Goal: Task Accomplishment & Management: Use online tool/utility

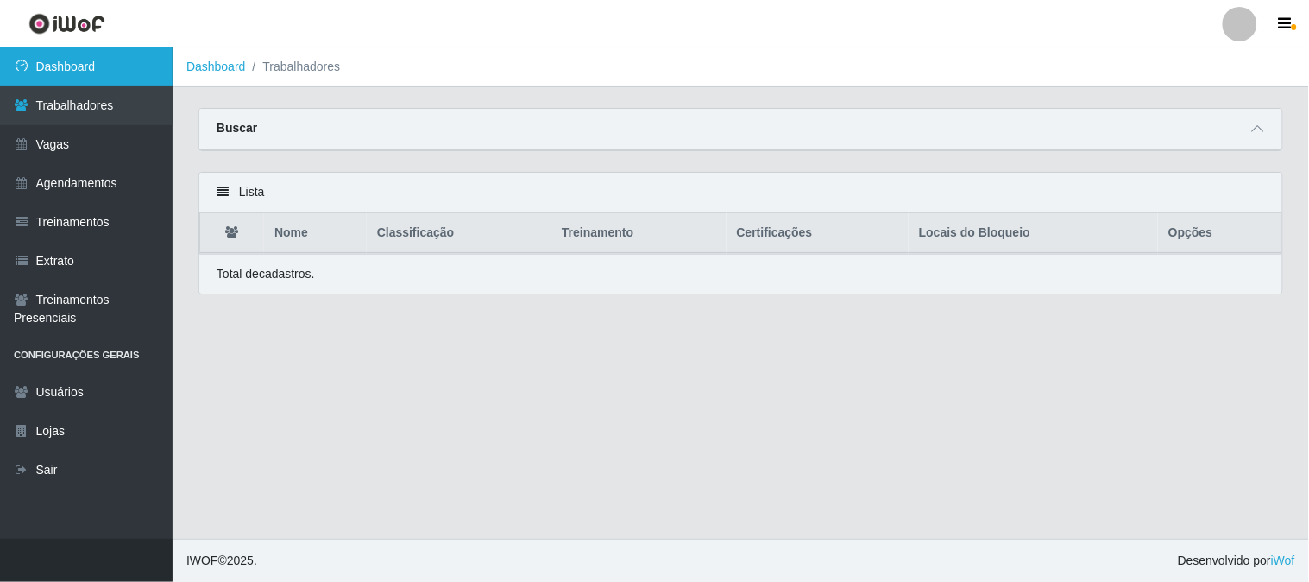
click at [99, 49] on link "Dashboard" at bounding box center [86, 66] width 173 height 39
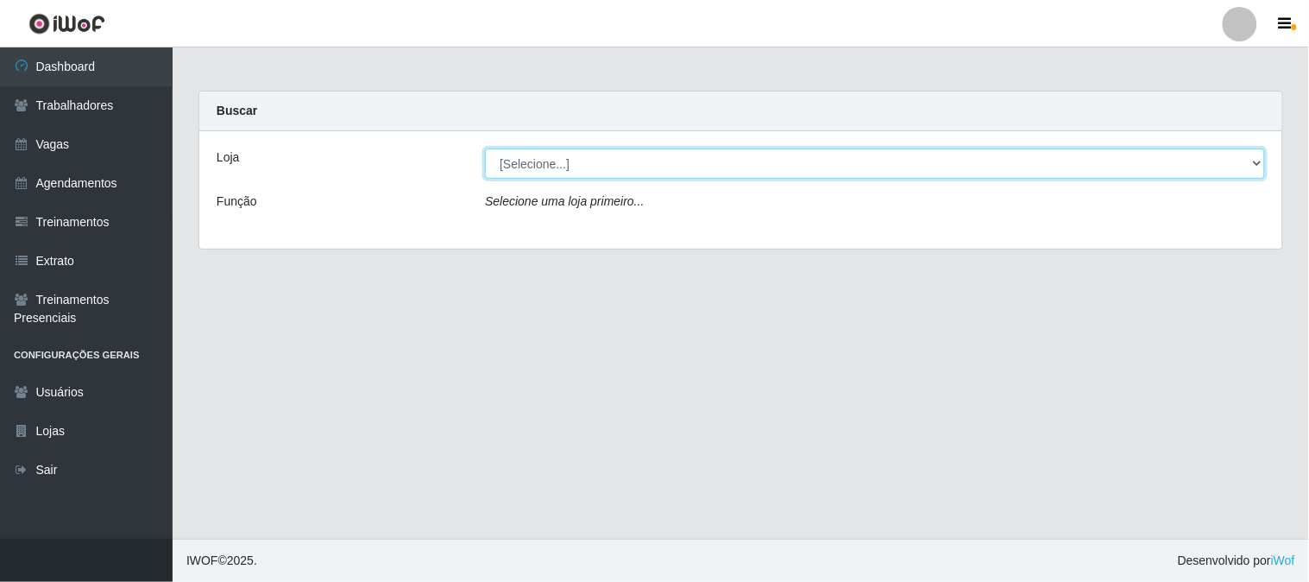
click at [537, 165] on select "[Selecione...] Sapore D'italia" at bounding box center [875, 163] width 780 height 30
select select "266"
click at [485, 148] on select "[Selecione...] Sapore D'italia" at bounding box center [875, 163] width 780 height 30
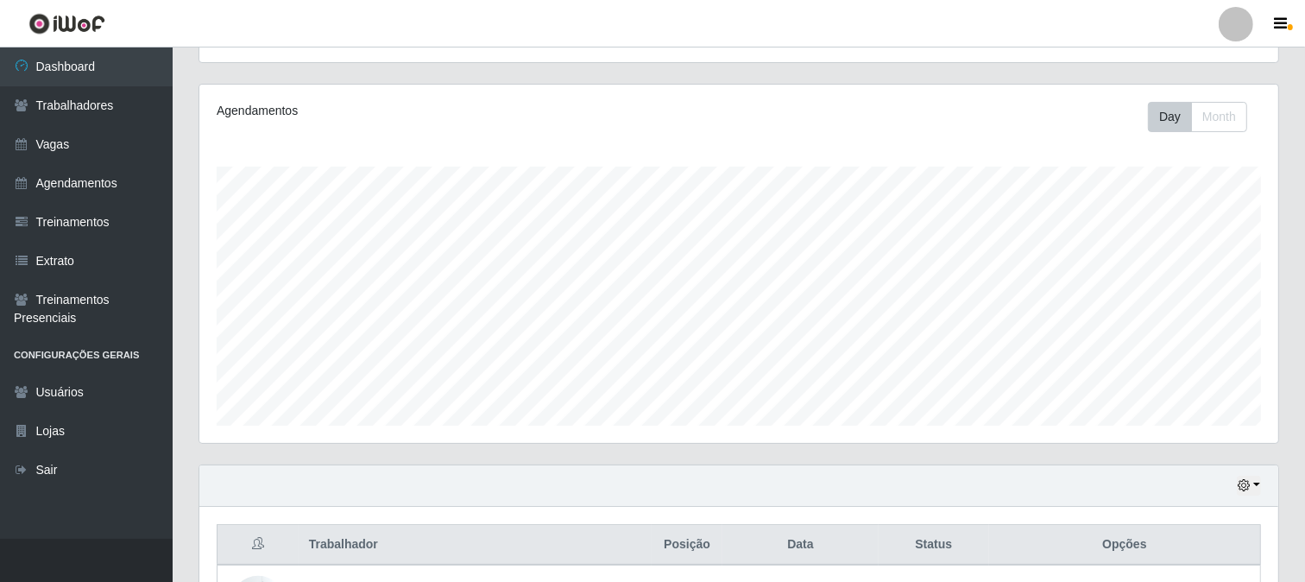
scroll to position [488, 0]
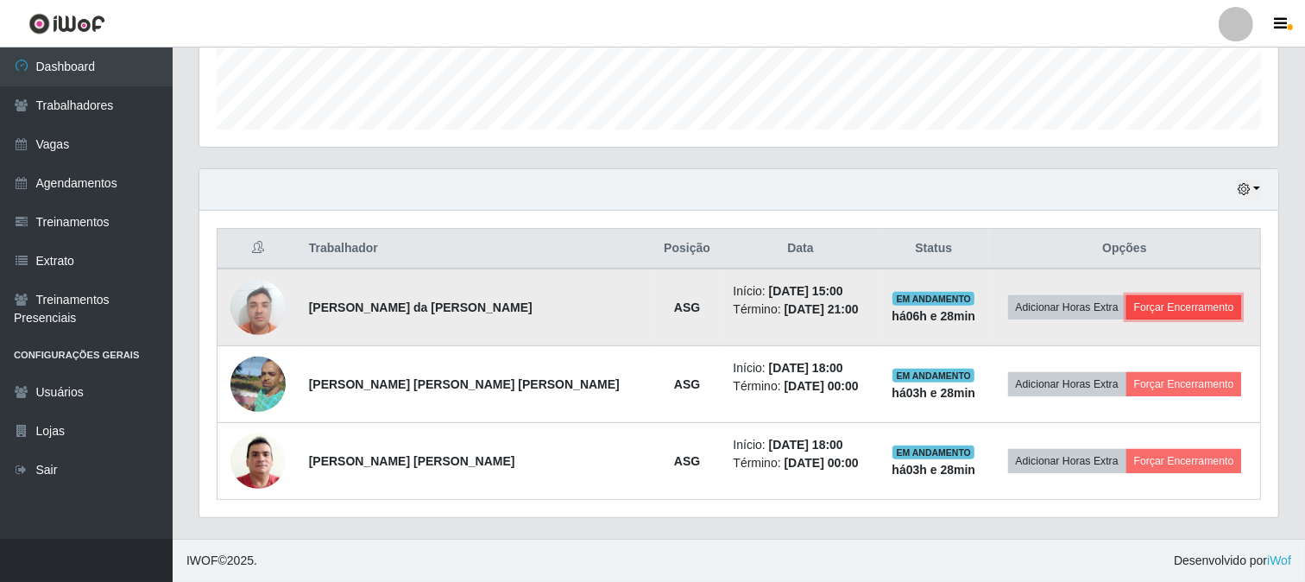
click at [1149, 307] on button "Forçar Encerramento" at bounding box center [1184, 307] width 116 height 24
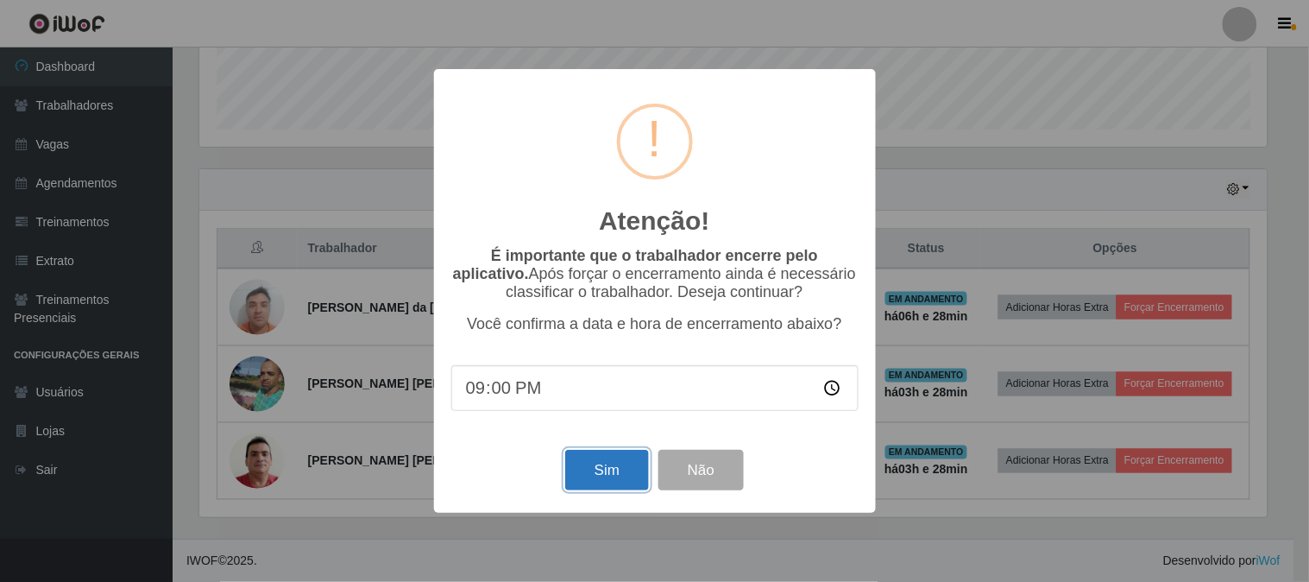
click at [585, 469] on button "Sim" at bounding box center [607, 470] width 84 height 41
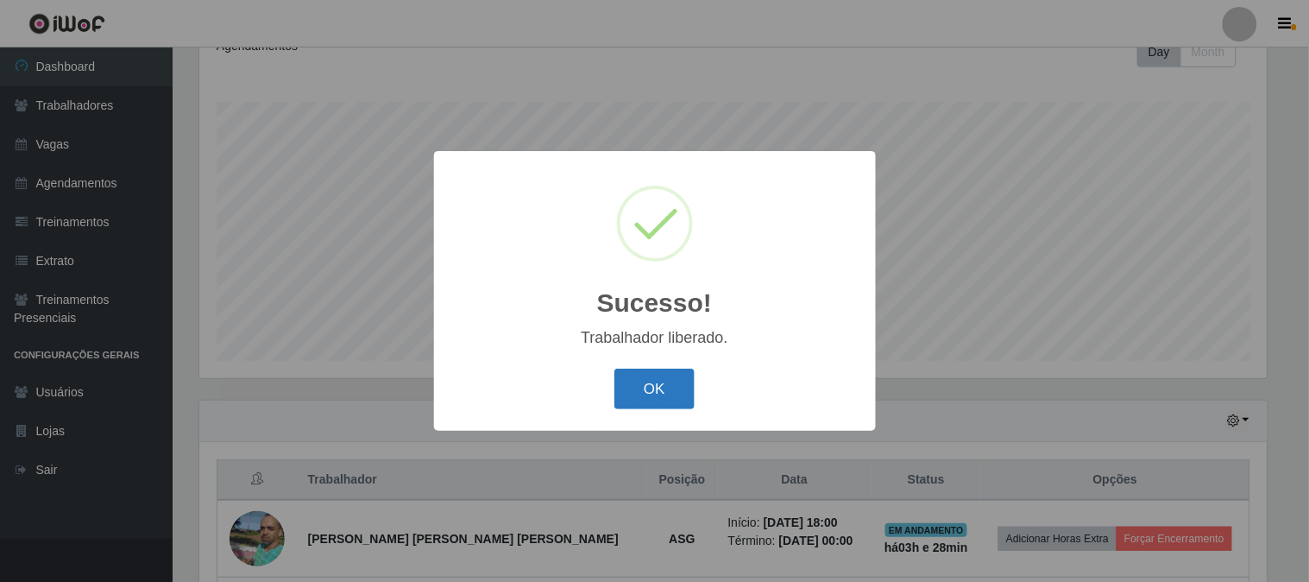
click at [637, 404] on button "OK" at bounding box center [654, 388] width 80 height 41
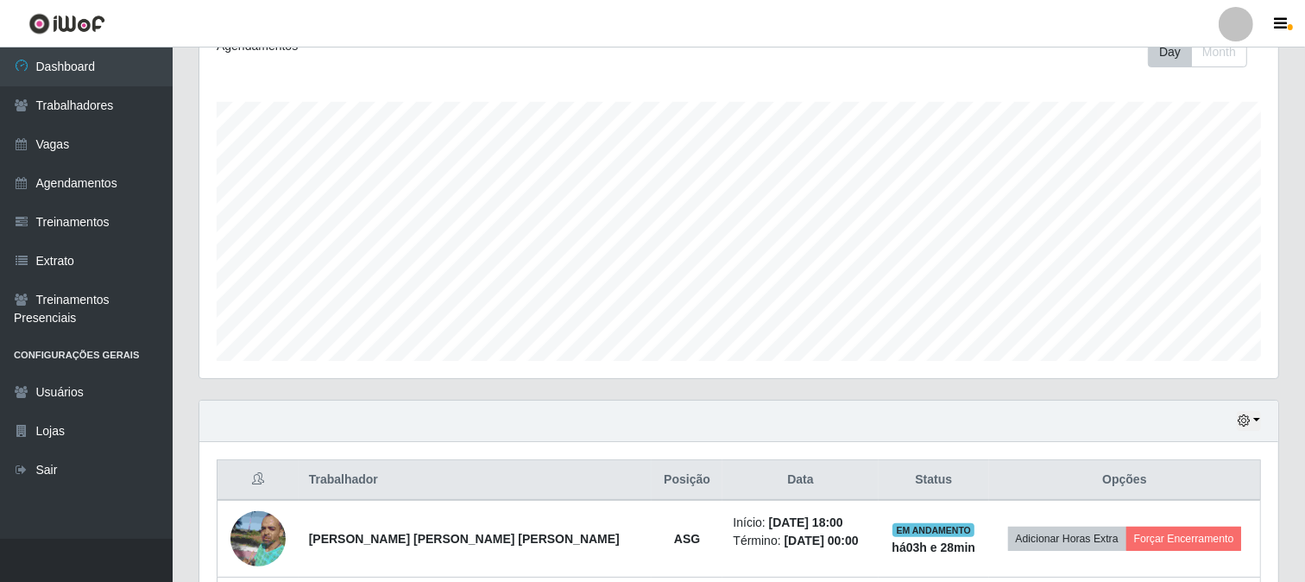
scroll to position [411, 0]
